Goal: Task Accomplishment & Management: Complete application form

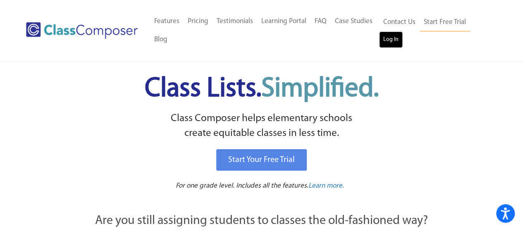
click at [389, 43] on link "Log In" at bounding box center [391, 39] width 24 height 17
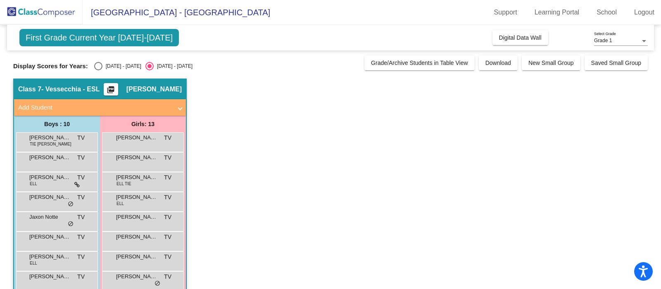
click at [37, 108] on mat-panel-title "Add Student" at bounding box center [95, 108] width 154 height 10
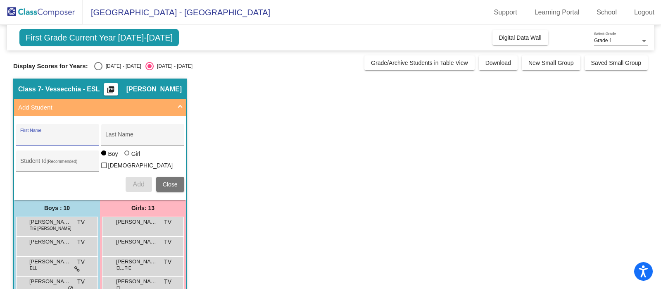
click at [44, 140] on input "First Name" at bounding box center [57, 137] width 74 height 7
type input "maverik"
click at [168, 181] on span "Close" at bounding box center [170, 184] width 15 height 7
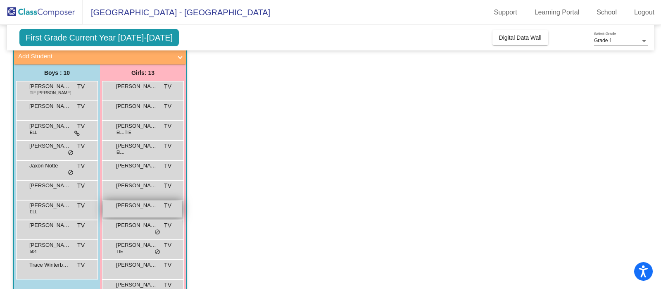
scroll to position [114, 0]
